Goal: Task Accomplishment & Management: Complete application form

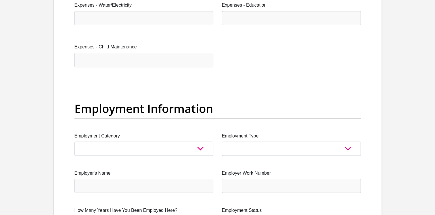
scroll to position [970, 0]
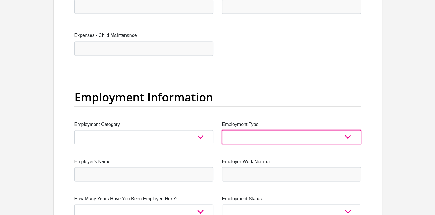
click at [346, 138] on select "College/Lecturer Craft Seller Creative Driver Executive Farmer Forces - Non Com…" at bounding box center [291, 137] width 139 height 14
select select "Taxi Driver"
click at [222, 130] on select "College/Lecturer Craft Seller Creative Driver Executive Farmer Forces - Non Com…" at bounding box center [291, 137] width 139 height 14
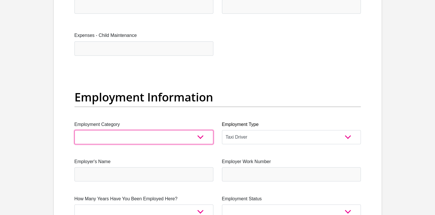
click at [184, 133] on select "AGRICULTURE ALCOHOL & TOBACCO CONSTRUCTION MATERIALS METALLURGY EQUIPMENT FOR R…" at bounding box center [144, 137] width 139 height 14
click at [171, 131] on select "AGRICULTURE ALCOHOL & TOBACCO CONSTRUCTION MATERIALS METALLURGY EQUIPMENT FOR R…" at bounding box center [144, 137] width 139 height 14
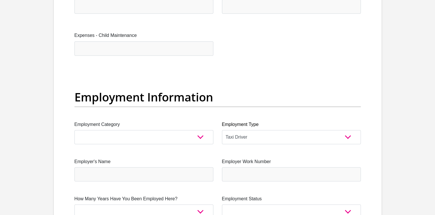
click at [45, 136] on section "Personal Details Title Mr Ms Mrs Dr [PERSON_NAME] First Name Surname ID Number …" at bounding box center [217, 73] width 435 height 2016
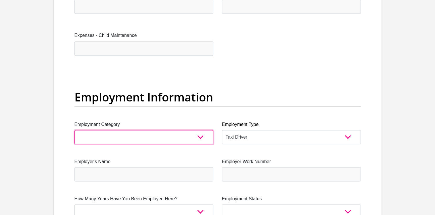
click at [85, 136] on select "AGRICULTURE ALCOHOL & TOBACCO CONSTRUCTION MATERIALS METALLURGY EQUIPMENT FOR R…" at bounding box center [144, 137] width 139 height 14
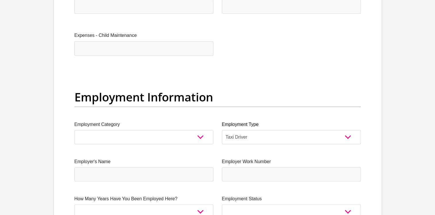
click at [227, 48] on div "Title Mr Ms Mrs Dr [PERSON_NAME] First Name Surname ID Number Please input vali…" at bounding box center [217, 69] width 295 height 1879
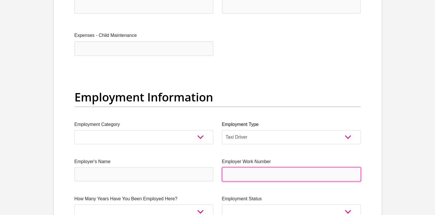
click at [302, 174] on input "Employer Work Number" at bounding box center [291, 174] width 139 height 14
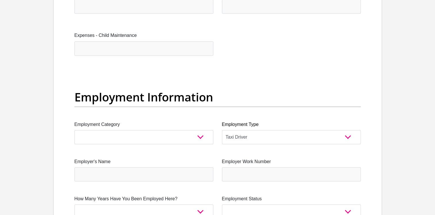
click at [117, 183] on div "Title Mr Ms Mrs Dr [PERSON_NAME] First Name Surname ID Number Please input vali…" at bounding box center [217, 69] width 295 height 1879
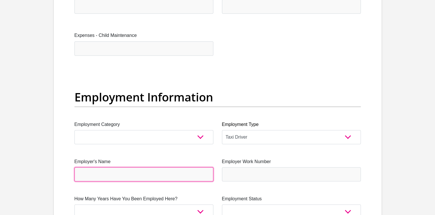
click at [122, 176] on input "Employer's Name" at bounding box center [144, 174] width 139 height 14
click at [125, 171] on input "Employer's Name" at bounding box center [144, 174] width 139 height 14
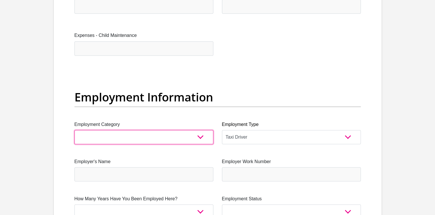
click at [77, 139] on select "AGRICULTURE ALCOHOL & TOBACCO CONSTRUCTION MATERIALS METALLURGY EQUIPMENT FOR R…" at bounding box center [144, 137] width 139 height 14
select select "70"
click at [75, 130] on select "AGRICULTURE ALCOHOL & TOBACCO CONSTRUCTION MATERIALS METALLURGY EQUIPMENT FOR R…" at bounding box center [144, 137] width 139 height 14
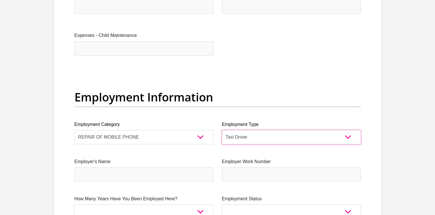
click at [251, 135] on select "College/Lecturer Craft Seller Creative Driver Executive Farmer Forces - Non Com…" at bounding box center [291, 137] width 139 height 14
select select "Vegetable Seller"
click at [222, 130] on select "College/Lecturer Craft Seller Creative Driver Executive Farmer Forces - Non Com…" at bounding box center [291, 137] width 139 height 14
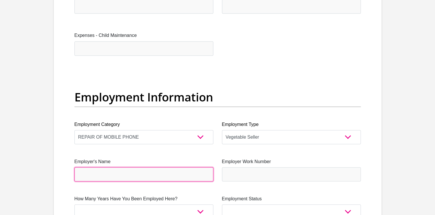
click at [167, 170] on input "Employer's Name" at bounding box center [144, 174] width 139 height 14
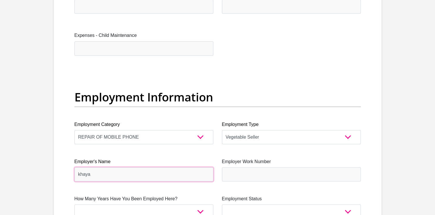
type input "khaya"
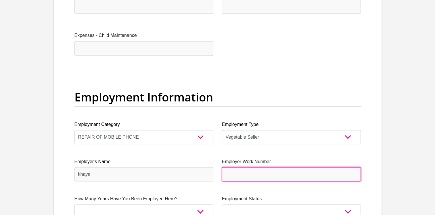
click at [279, 169] on input "Employer Work Number" at bounding box center [291, 174] width 139 height 14
click at [240, 176] on input "Employer Work Number" at bounding box center [291, 174] width 139 height 14
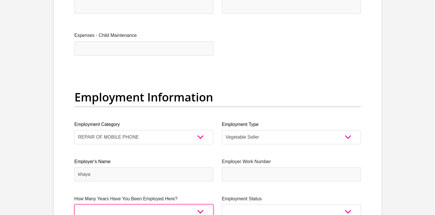
scroll to position [973, 0]
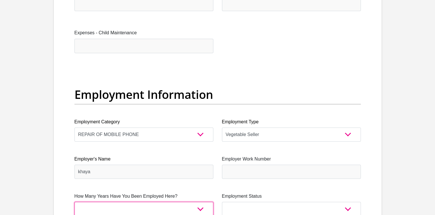
click at [166, 207] on select "less than 1 year 1-3 years 3-5 years 5+ years" at bounding box center [144, 208] width 139 height 14
click at [75, 201] on select "less than 1 year 1-3 years 3-5 years 5+ years" at bounding box center [144, 208] width 139 height 14
select select "24"
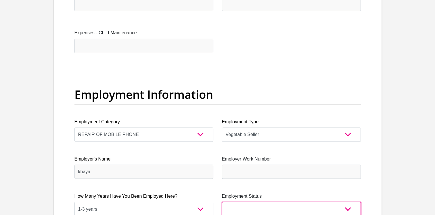
click at [313, 212] on select "Permanent/Full-time Part-time/Casual [DEMOGRAPHIC_DATA] Worker Self-Employed Ho…" at bounding box center [291, 208] width 139 height 14
select select "4"
click at [222, 201] on select "Permanent/Full-time Part-time/Casual [DEMOGRAPHIC_DATA] Worker Self-Employed Ho…" at bounding box center [291, 208] width 139 height 14
click at [345, 202] on select "Permanent/Full-time Part-time/Casual [DEMOGRAPHIC_DATA] Worker Self-Employed Ho…" at bounding box center [291, 208] width 139 height 14
click at [222, 201] on select "Permanent/Full-time Part-time/Casual [DEMOGRAPHIC_DATA] Worker Self-Employed Ho…" at bounding box center [291, 208] width 139 height 14
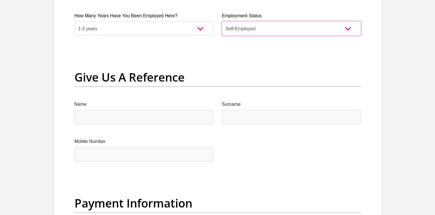
scroll to position [1196, 0]
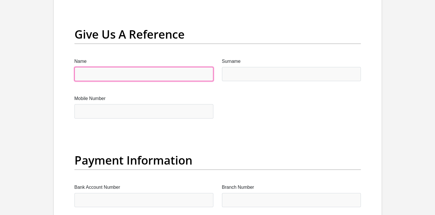
click at [184, 75] on input "Name" at bounding box center [144, 74] width 139 height 14
type input "khayelihle"
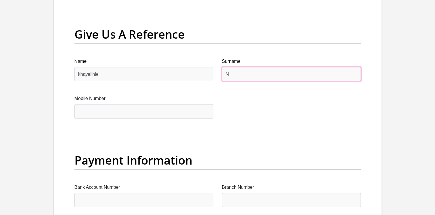
type input "ngubane"
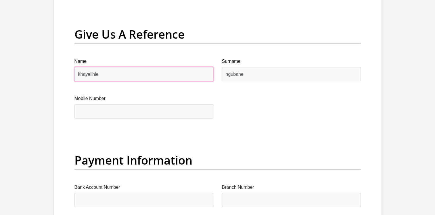
drag, startPoint x: 80, startPoint y: 74, endPoint x: 81, endPoint y: 66, distance: 7.8
click at [80, 74] on input "khayelihle" at bounding box center [144, 74] width 139 height 14
type input "hayelihle"
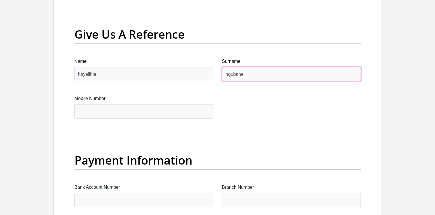
type input "K"
type input "ngubane"
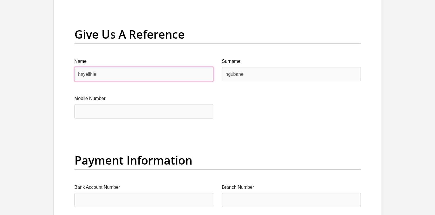
click at [76, 73] on input "hayelihle" at bounding box center [144, 74] width 139 height 14
type input "khayelihle"
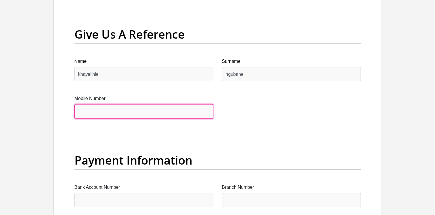
click at [96, 116] on input "Mobile Number" at bounding box center [144, 111] width 139 height 14
type input "0764993586"
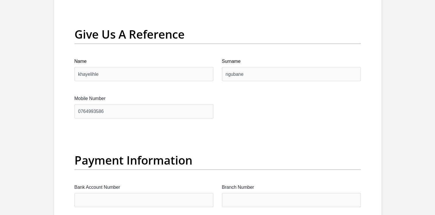
type input "0764993586"
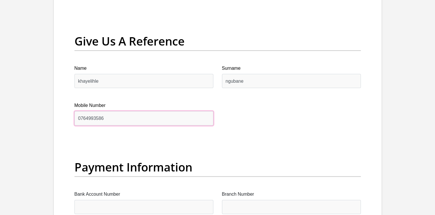
scroll to position [1203, 0]
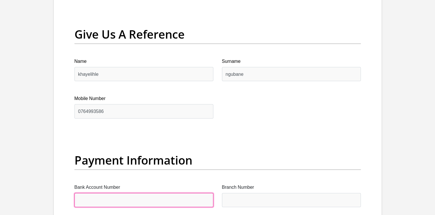
click at [101, 200] on input "Bank Account Number" at bounding box center [144, 200] width 139 height 14
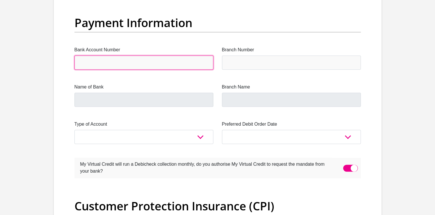
scroll to position [1325, 0]
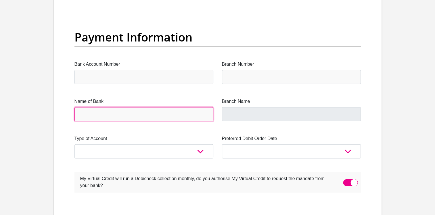
click at [152, 118] on input "Name of Bank" at bounding box center [144, 114] width 139 height 14
click at [152, 117] on input "Name of Bank" at bounding box center [144, 114] width 139 height 14
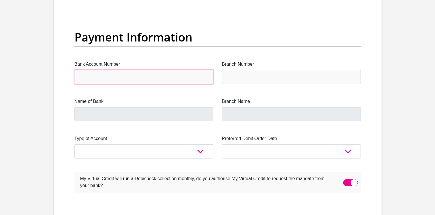
click at [150, 72] on input "Bank Account Number" at bounding box center [144, 77] width 139 height 14
